Goal: Task Accomplishment & Management: Complete application form

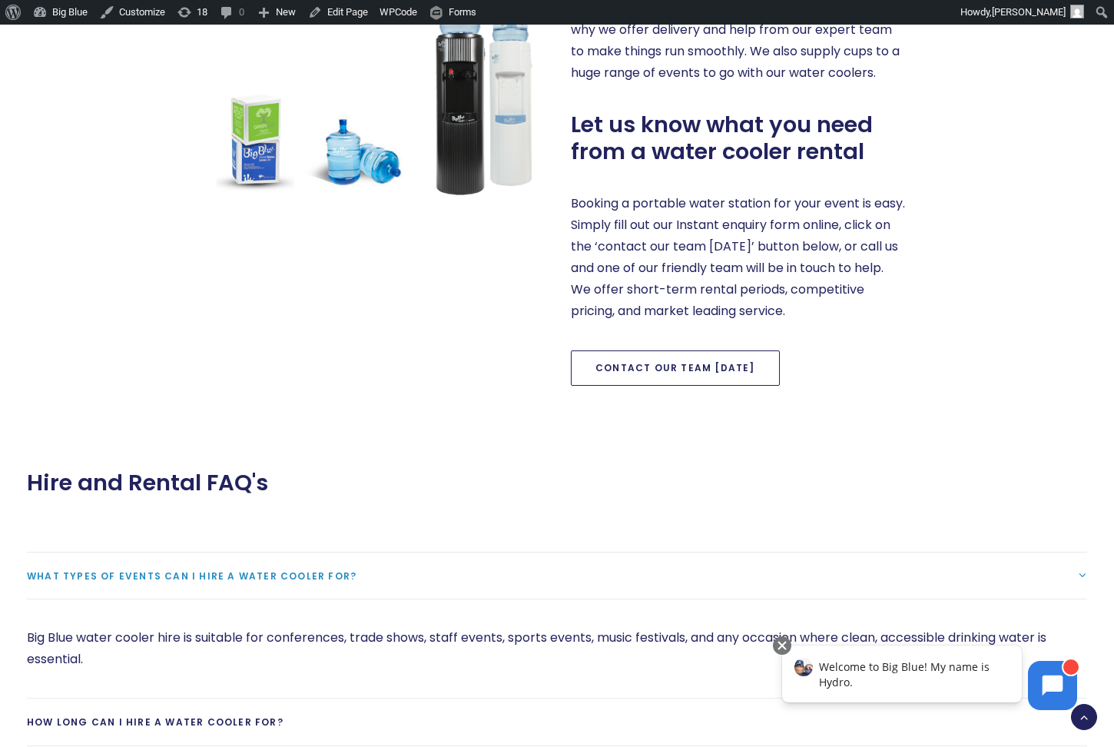
click at [689, 365] on link "Contact our team [DATE]" at bounding box center [675, 367] width 209 height 35
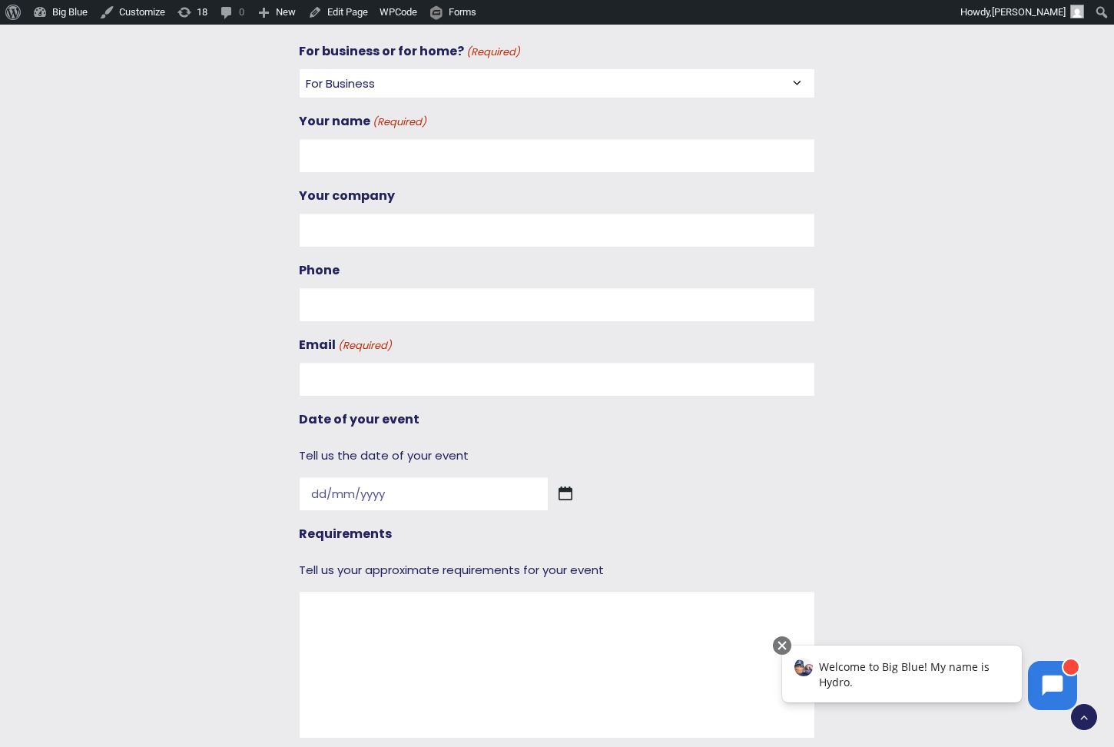
scroll to position [1403, 0]
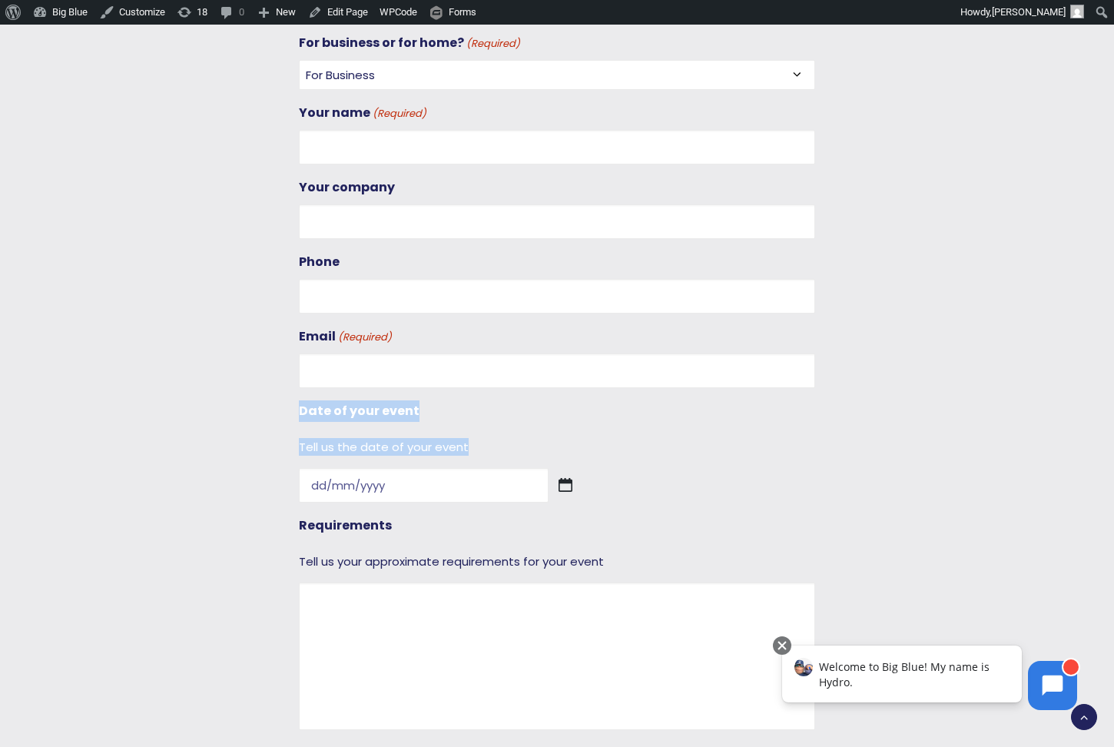
drag, startPoint x: 298, startPoint y: 398, endPoint x: 482, endPoint y: 432, distance: 187.4
click at [482, 432] on div "Date of your event Tell us the date of your event DD slash MM slash YYYY" at bounding box center [557, 451] width 516 height 102
click at [437, 72] on select "For Business For Home" at bounding box center [557, 75] width 516 height 30
click at [299, 60] on select "For Business For Home" at bounding box center [557, 75] width 516 height 30
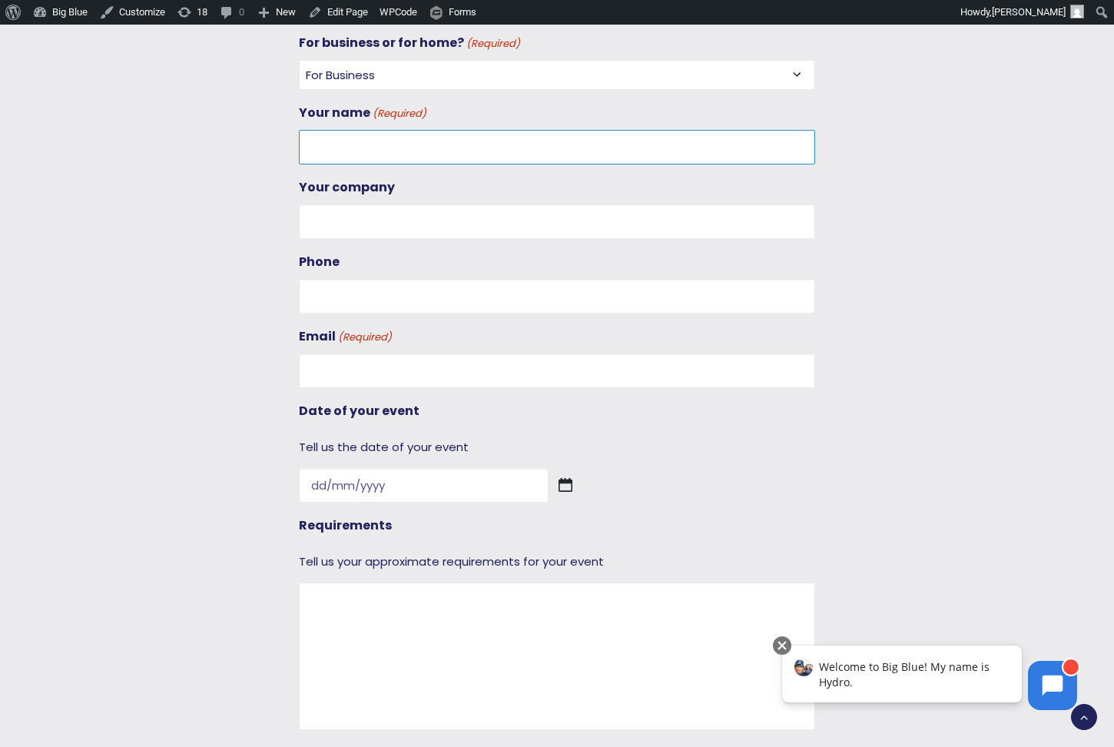
click at [426, 140] on input "Your name (Required)" at bounding box center [557, 147] width 516 height 35
type input "[PERSON_NAME]"
type input "Good Digital Ltd"
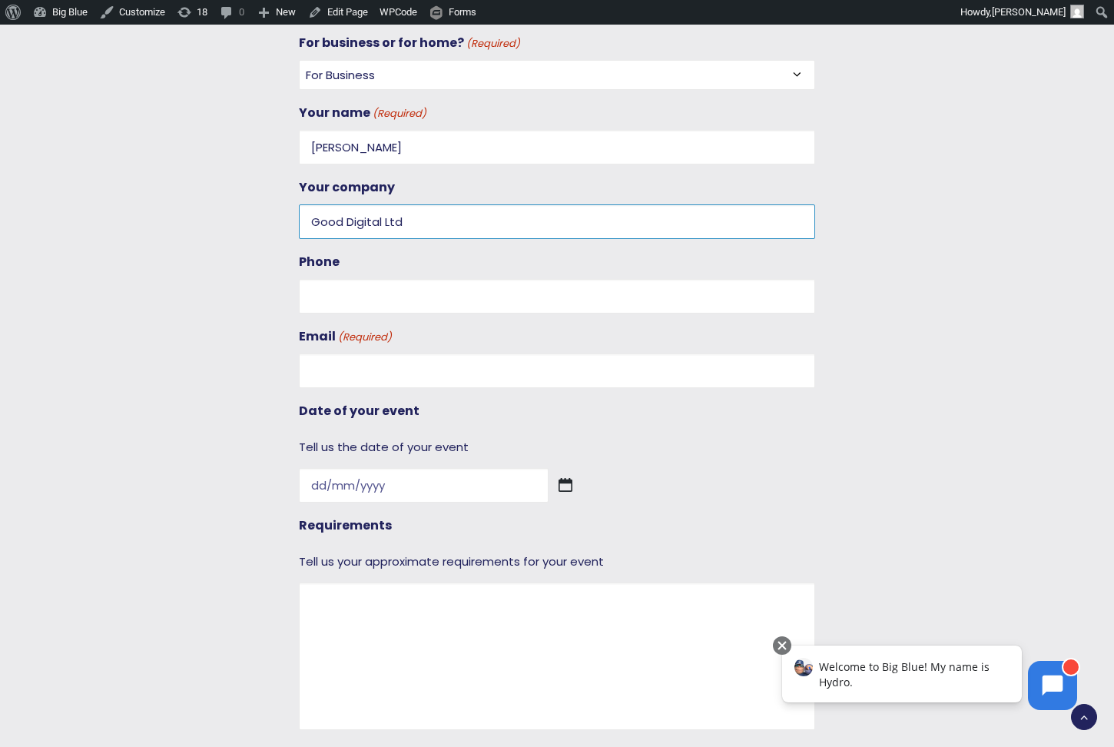
type input "0272851626"
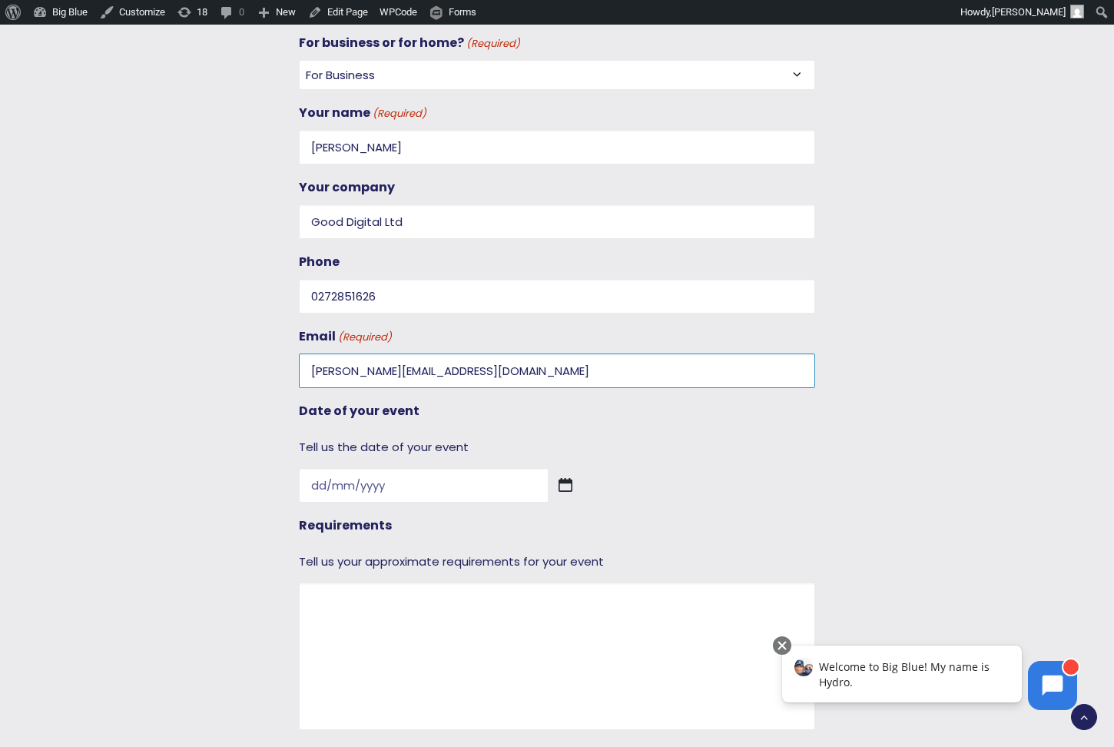
click at [333, 364] on input "[PERSON_NAME][EMAIL_ADDRESS][DOMAIN_NAME]" at bounding box center [557, 370] width 516 height 35
type input "[PERSON_NAME][EMAIL_ADDRESS][DOMAIN_NAME]"
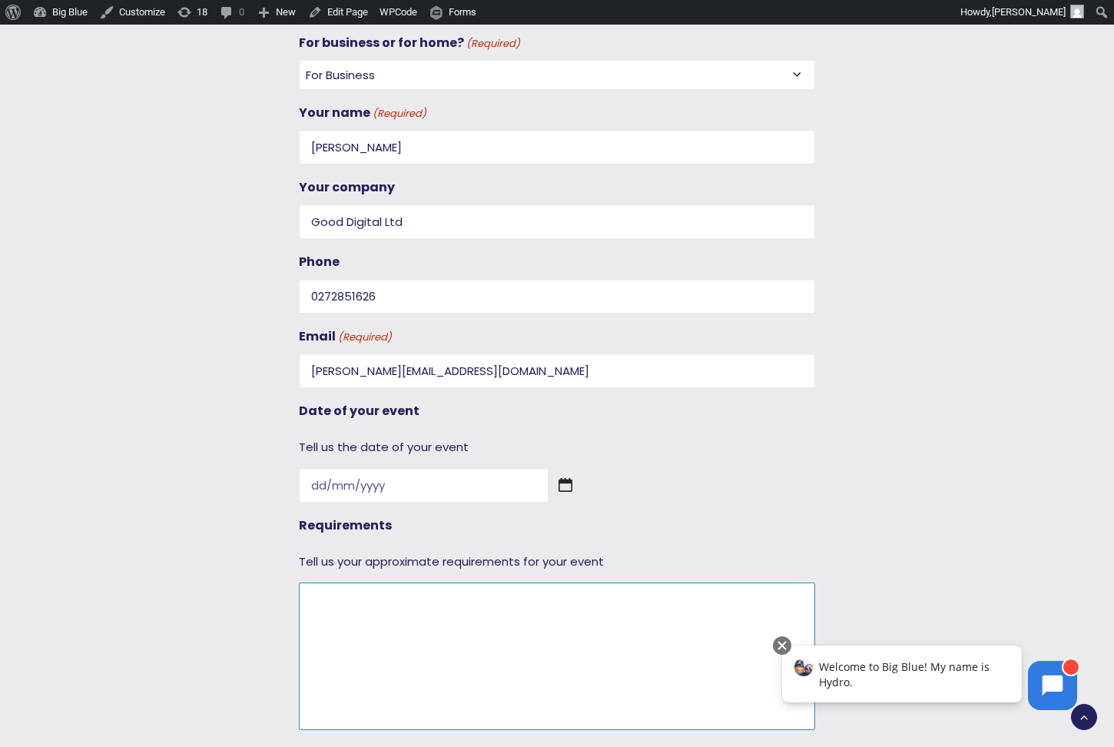
click at [373, 604] on textarea "Requirements" at bounding box center [557, 655] width 516 height 147
click at [359, 479] on input "Date of your event" at bounding box center [424, 485] width 250 height 35
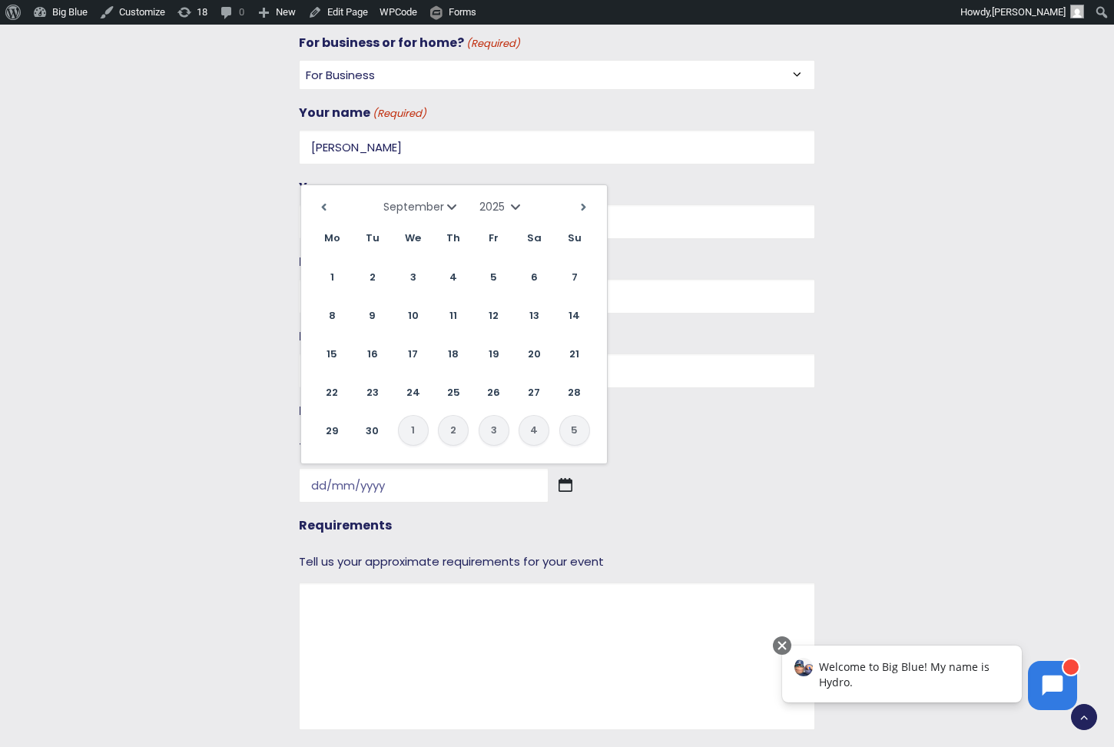
click at [493, 206] on select "1925 1926 1927 1928 1929 1930 1931 1932 1933 1934 1935 1936 1937 1938 1939 1940…" at bounding box center [501, 206] width 45 height 15
click at [498, 386] on link "25" at bounding box center [494, 391] width 31 height 31
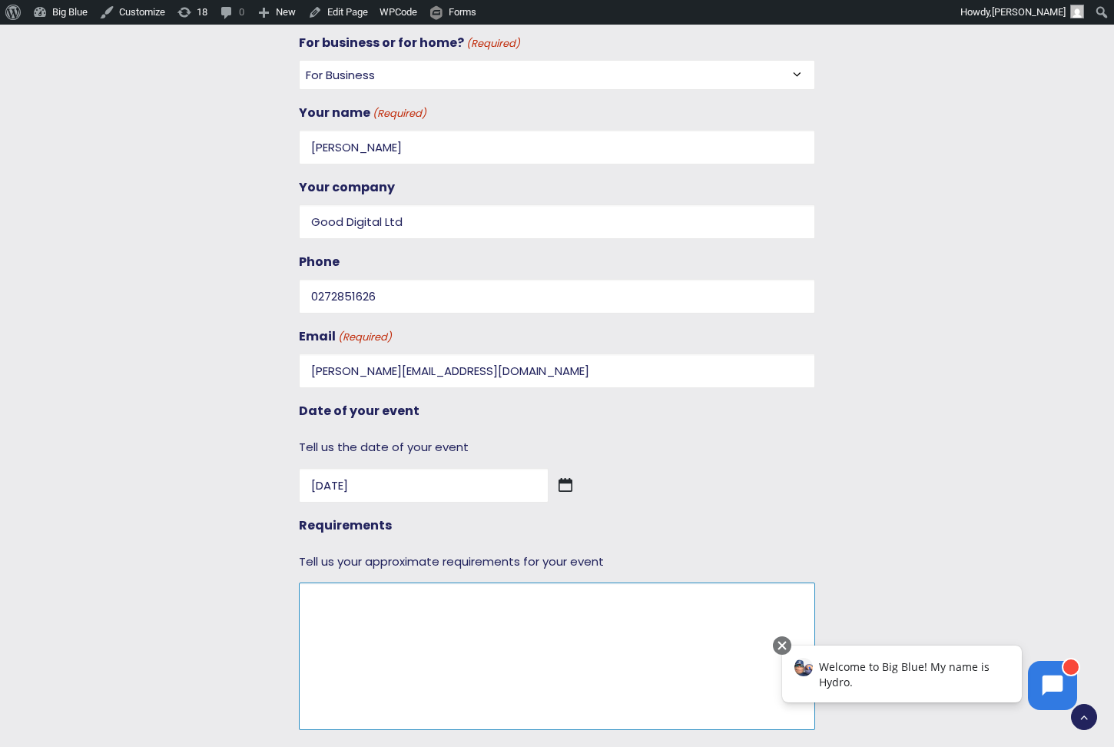
click at [397, 592] on textarea "Requirements" at bounding box center [557, 655] width 516 height 147
click at [558, 478] on img at bounding box center [565, 485] width 14 height 14
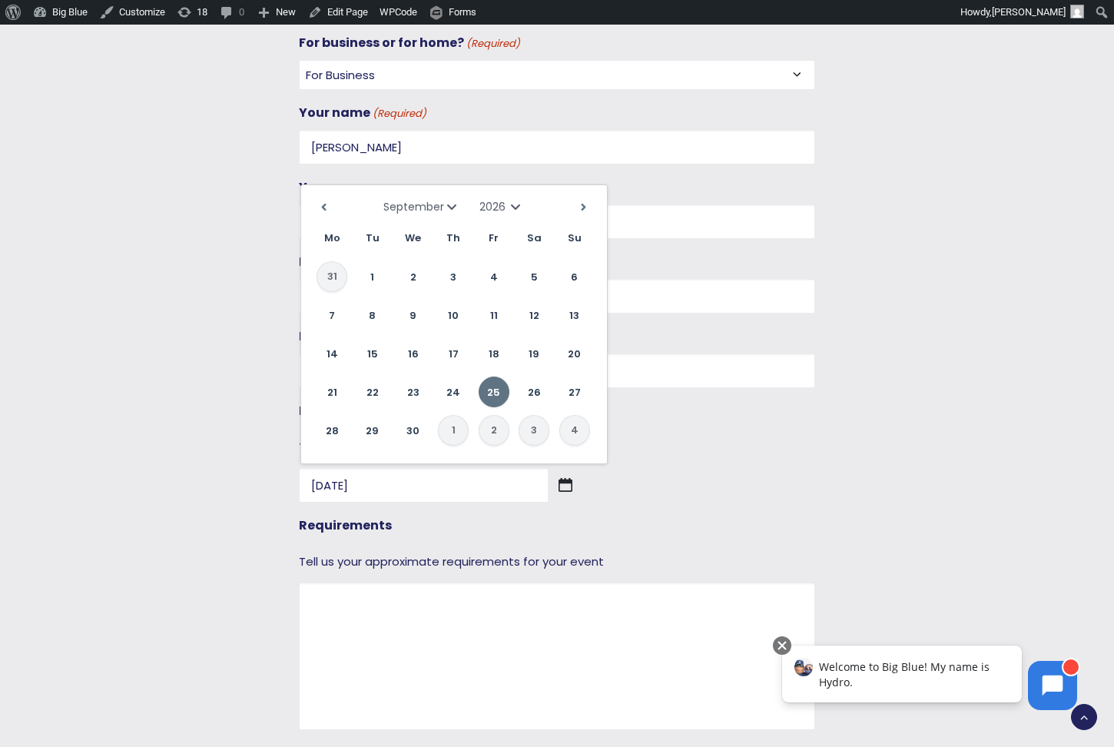
click at [423, 206] on select "January February March April May June July August September October November De…" at bounding box center [422, 206] width 78 height 15
click at [565, 386] on link "27" at bounding box center [574, 391] width 31 height 31
type input "[DATE]"
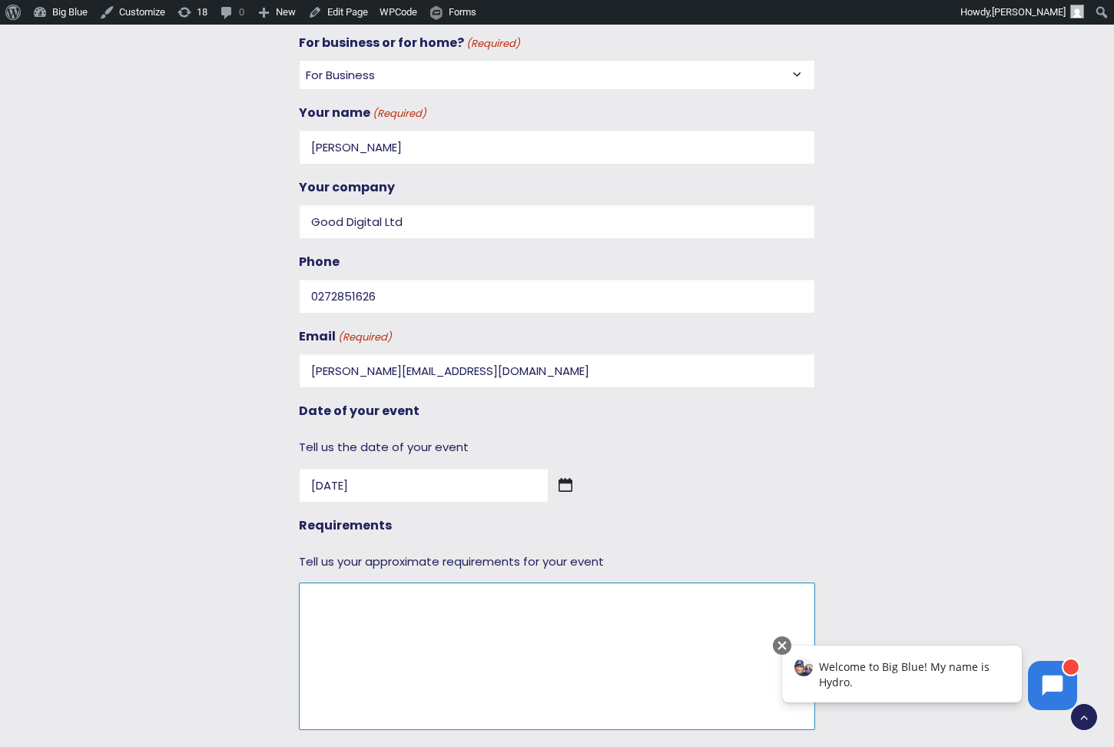
click at [419, 610] on textarea "Requirements" at bounding box center [557, 655] width 516 height 147
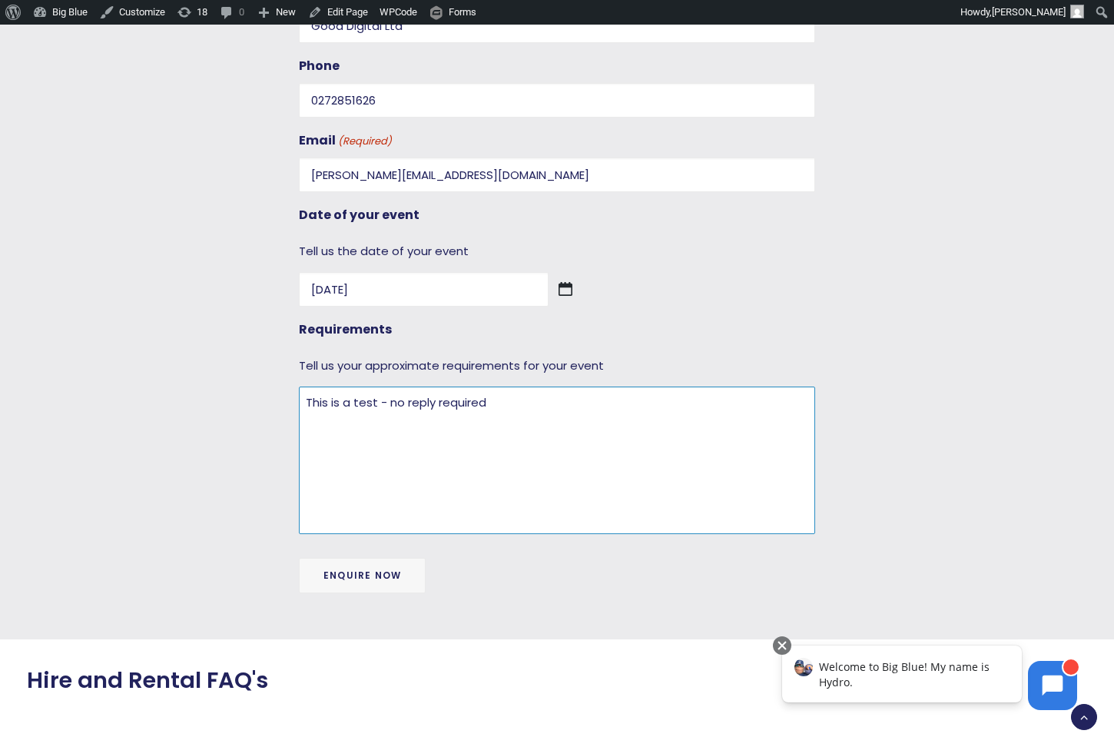
type textarea "This is a test - no reply required"
click at [384, 558] on input "Enquire now" at bounding box center [362, 575] width 127 height 35
